Goal: Task Accomplishment & Management: Manage account settings

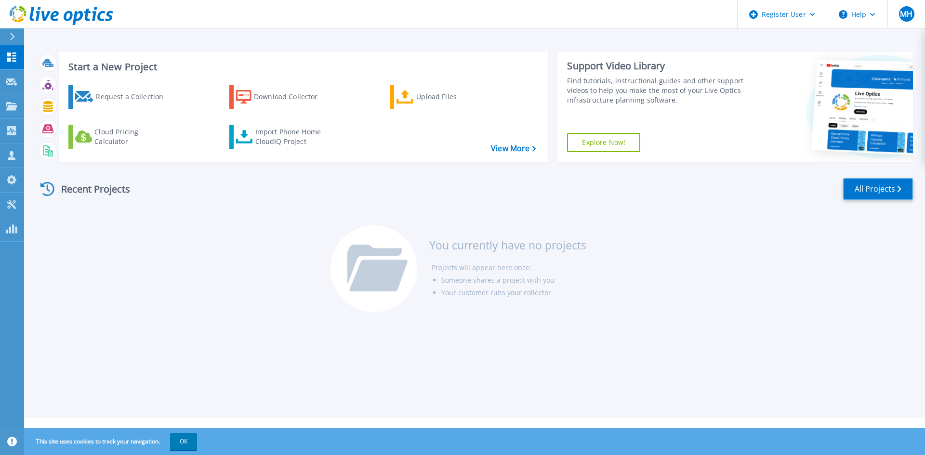
click at [883, 184] on link "All Projects" at bounding box center [878, 189] width 70 height 22
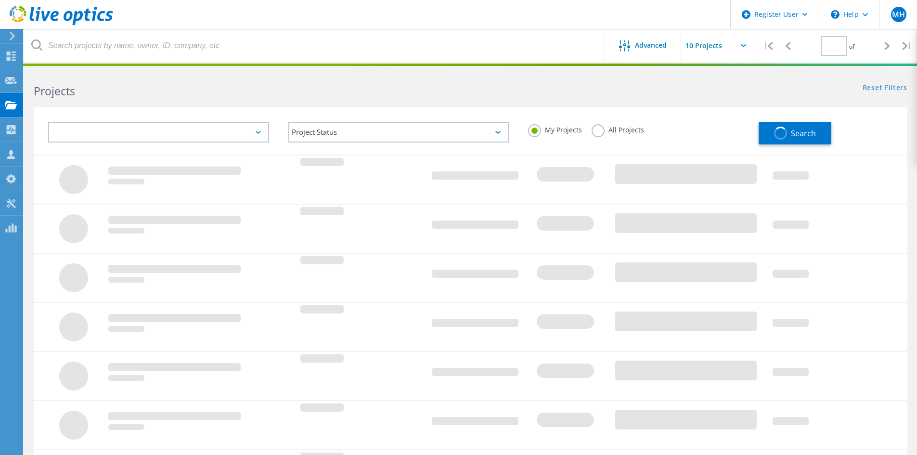
type input "1"
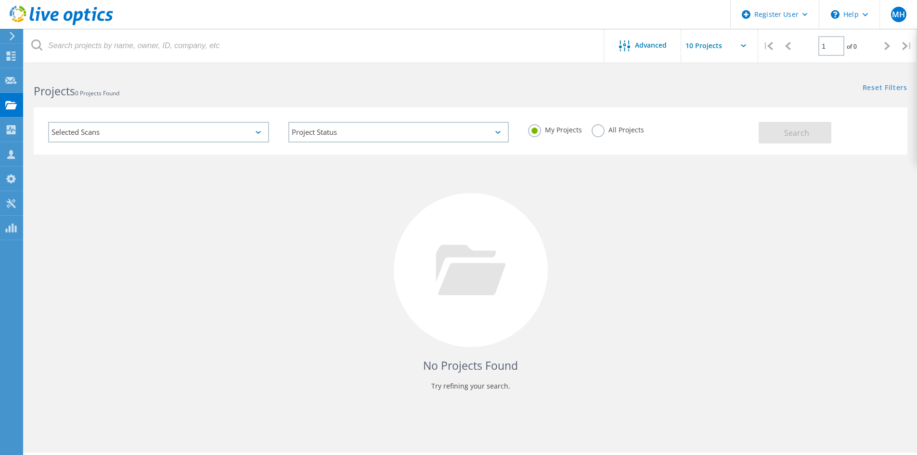
click at [202, 131] on div "Selected Scans" at bounding box center [158, 132] width 221 height 21
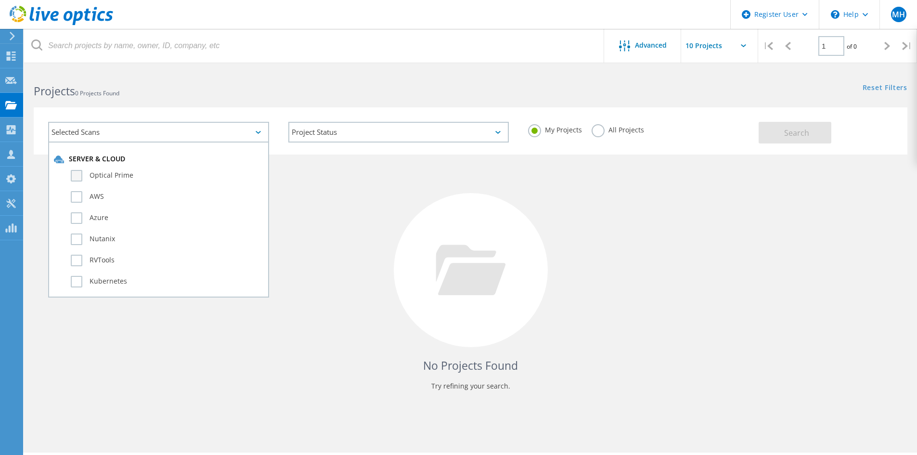
click at [161, 180] on label "Optical Prime" at bounding box center [167, 176] width 193 height 12
click at [0, 0] on input "Optical Prime" at bounding box center [0, 0] width 0 height 0
click at [811, 121] on div "Search" at bounding box center [831, 127] width 144 height 31
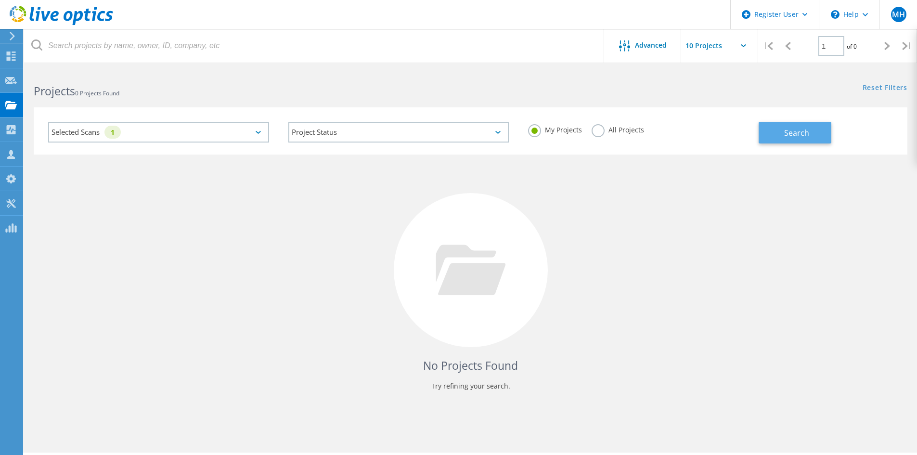
click at [797, 131] on span "Search" at bounding box center [796, 133] width 25 height 11
click at [13, 158] on use at bounding box center [11, 154] width 8 height 9
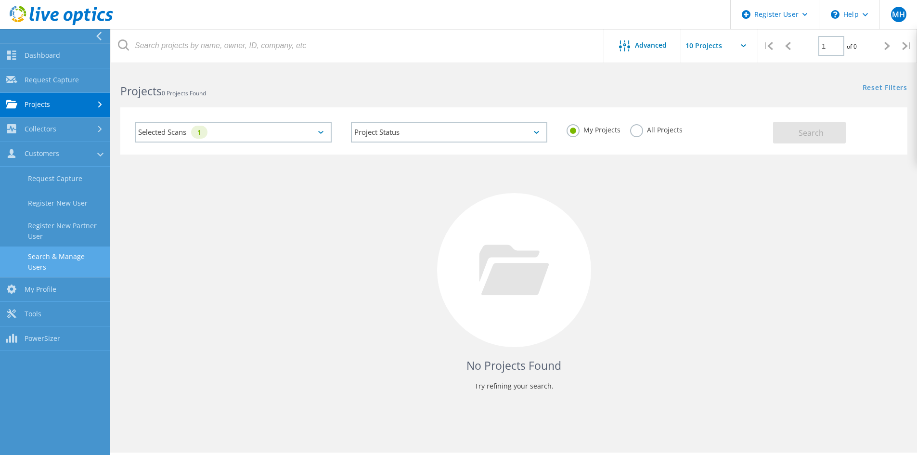
click at [62, 255] on link "Search & Manage Users" at bounding box center [55, 262] width 110 height 31
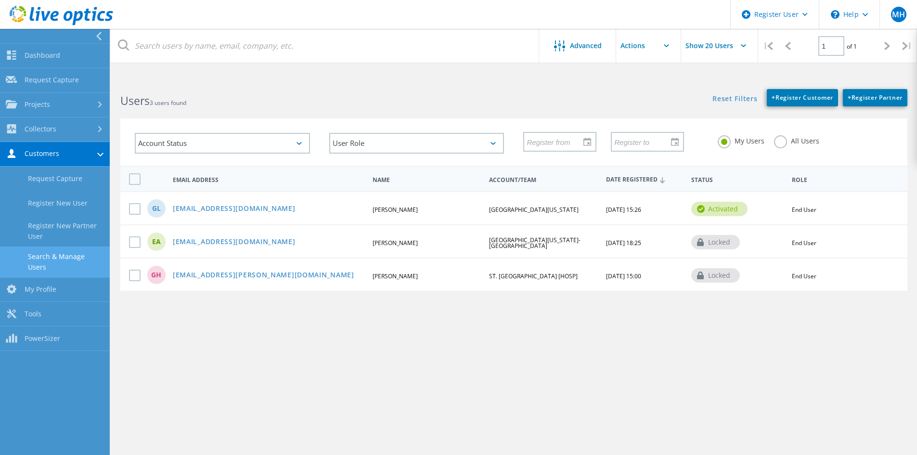
click at [710, 205] on div "activated" at bounding box center [720, 209] width 56 height 14
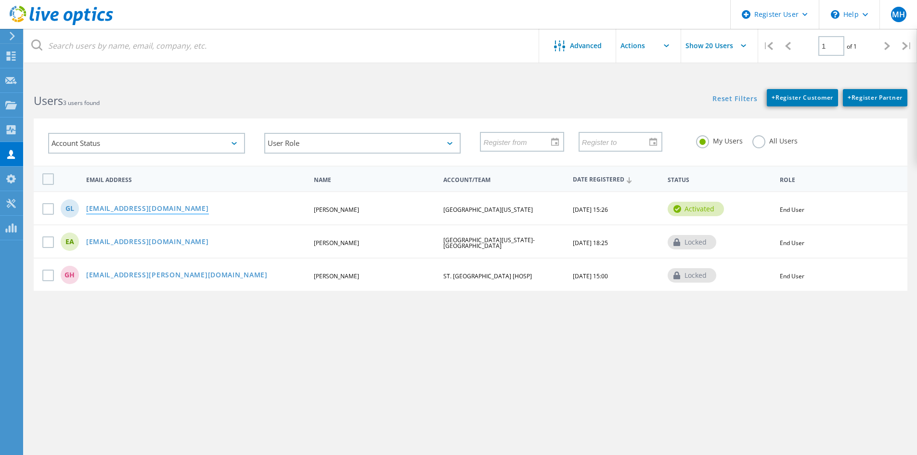
click at [130, 209] on link "[EMAIL_ADDRESS][DOMAIN_NAME]" at bounding box center [147, 209] width 123 height 8
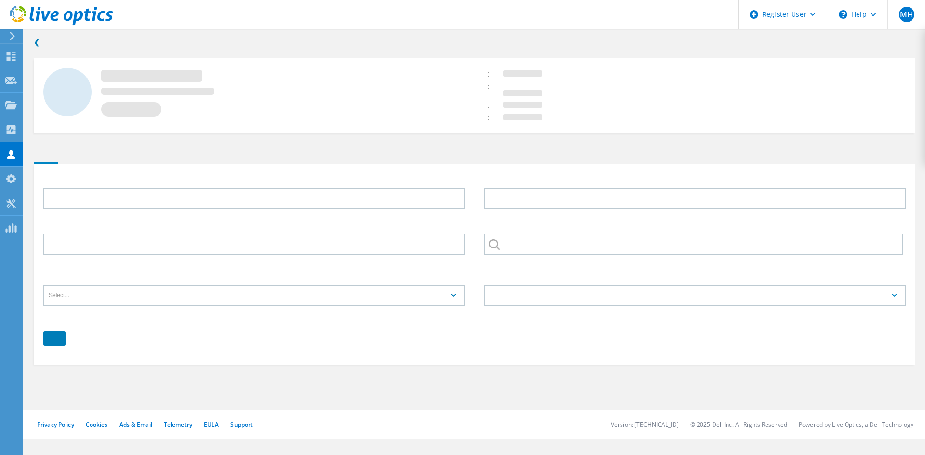
type input "[PERSON_NAME]"
type input "Lane"
type input "[GEOGRAPHIC_DATA][US_STATE]"
type input "English"
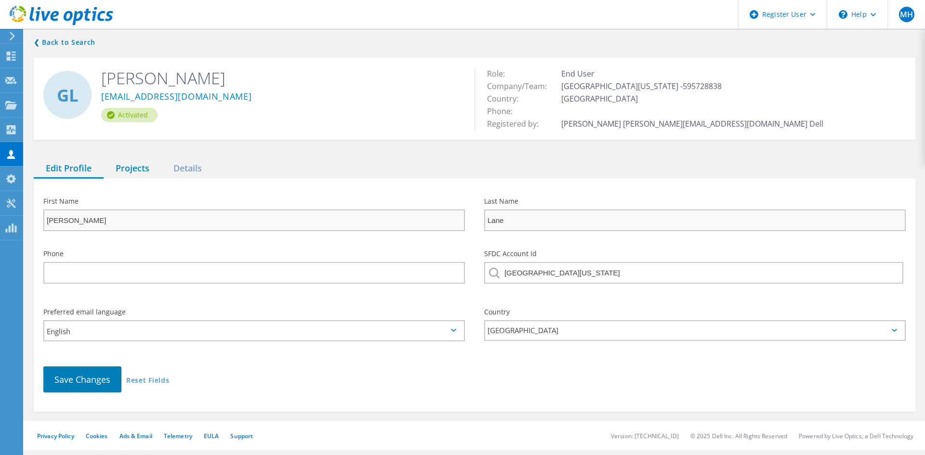
click at [140, 161] on div "Projects" at bounding box center [133, 169] width 58 height 20
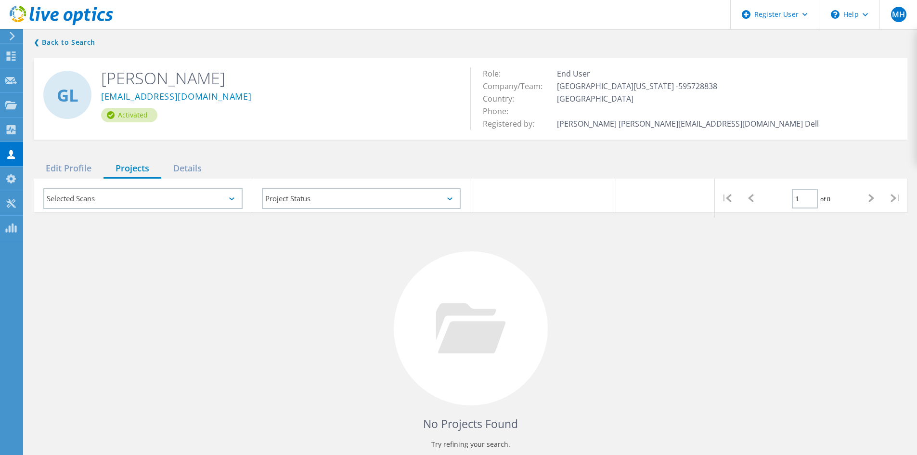
click at [134, 194] on div "Selected Scans" at bounding box center [142, 198] width 199 height 21
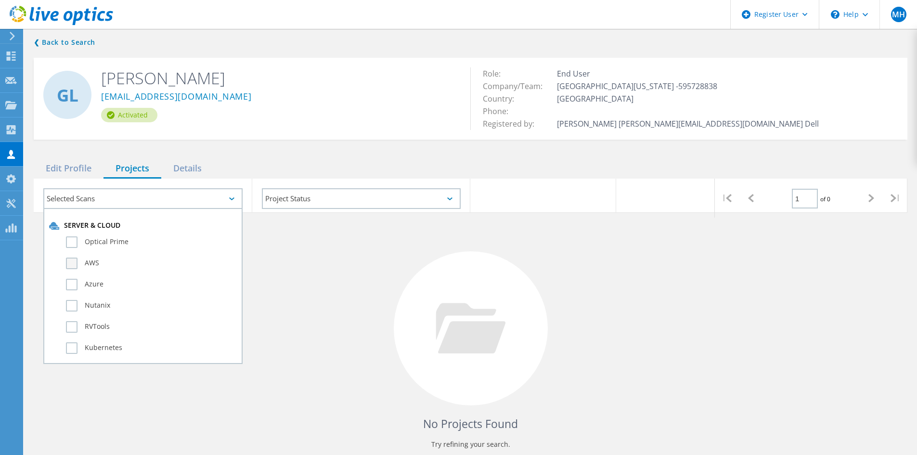
click at [126, 262] on label "AWS" at bounding box center [151, 264] width 171 height 12
click at [0, 0] on input "AWS" at bounding box center [0, 0] width 0 height 0
click at [121, 240] on label "Optical Prime" at bounding box center [151, 242] width 171 height 12
click at [0, 0] on input "Optical Prime" at bounding box center [0, 0] width 0 height 0
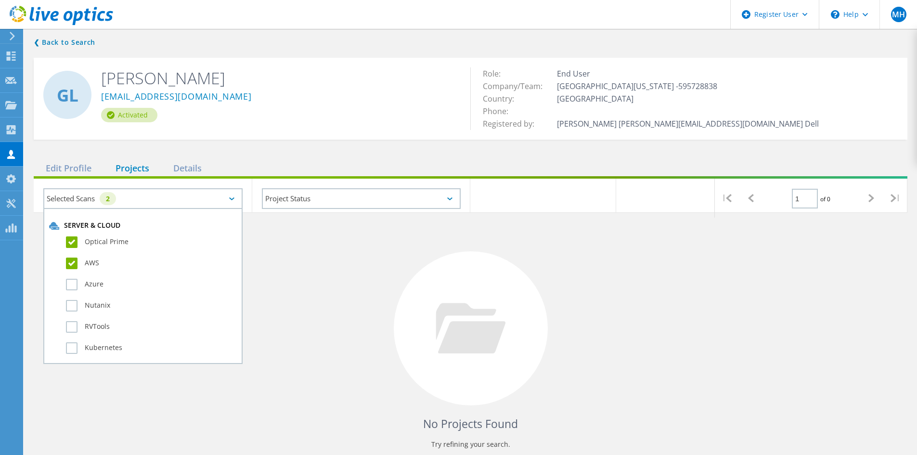
click at [80, 266] on label "AWS" at bounding box center [151, 264] width 171 height 12
click at [0, 0] on input "AWS" at bounding box center [0, 0] width 0 height 0
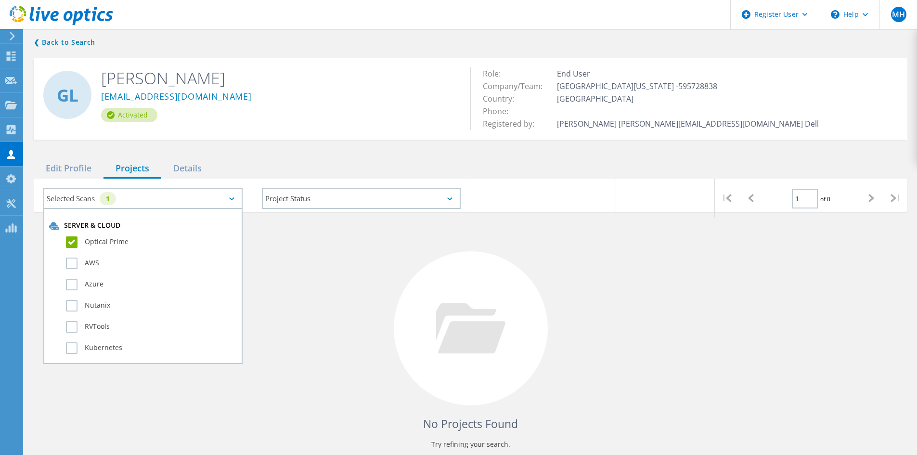
click at [722, 239] on div "No Projects Found Try refining your search." at bounding box center [471, 337] width 874 height 249
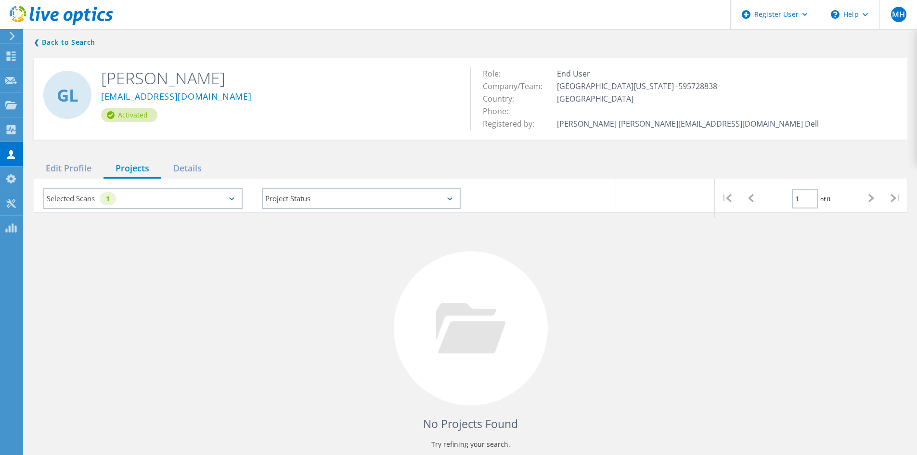
click at [9, 35] on icon at bounding box center [12, 36] width 7 height 9
